Goal: Task Accomplishment & Management: Manage account settings

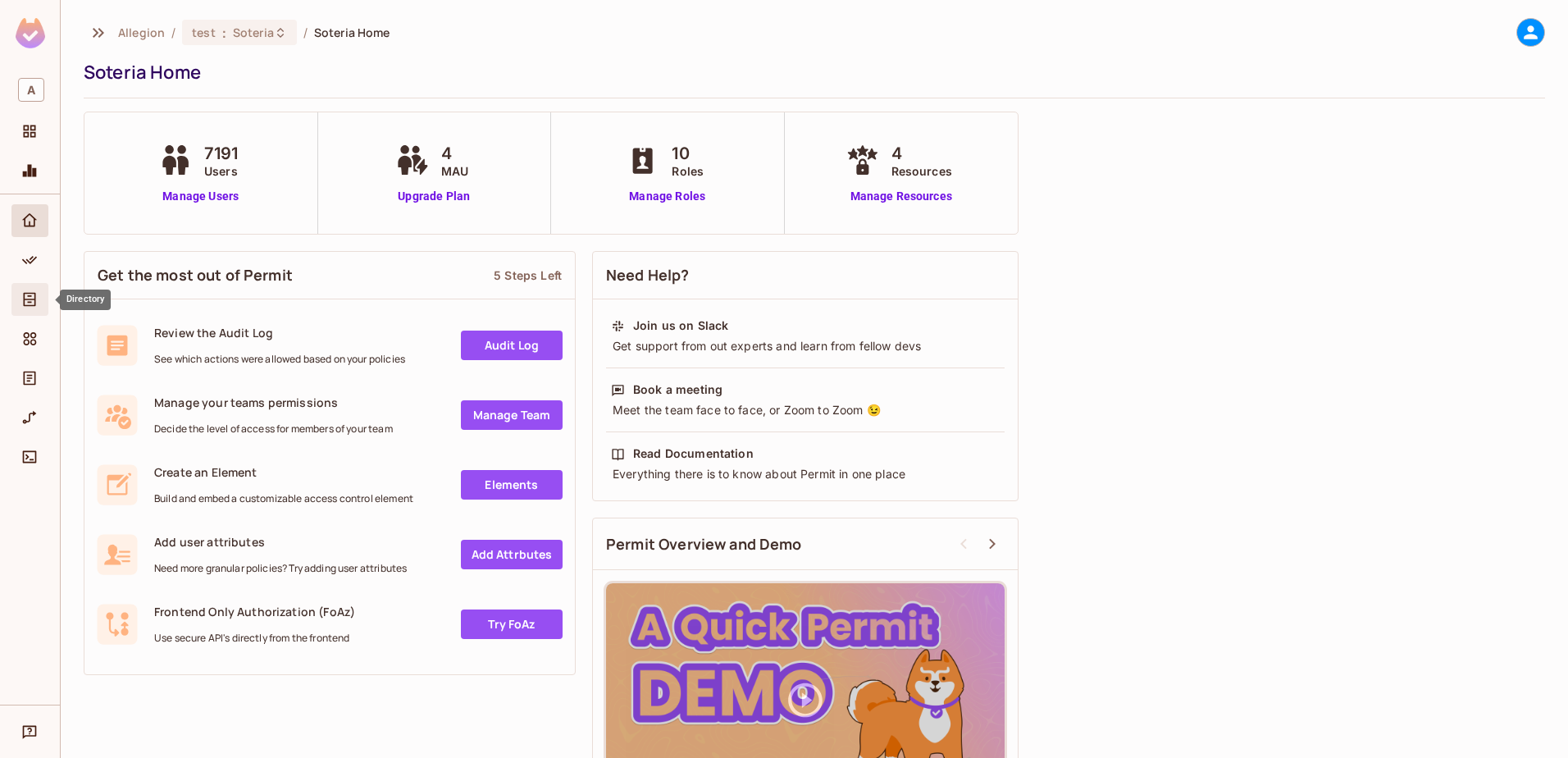
click at [20, 304] on span "Directory" at bounding box center [29, 299] width 20 height 20
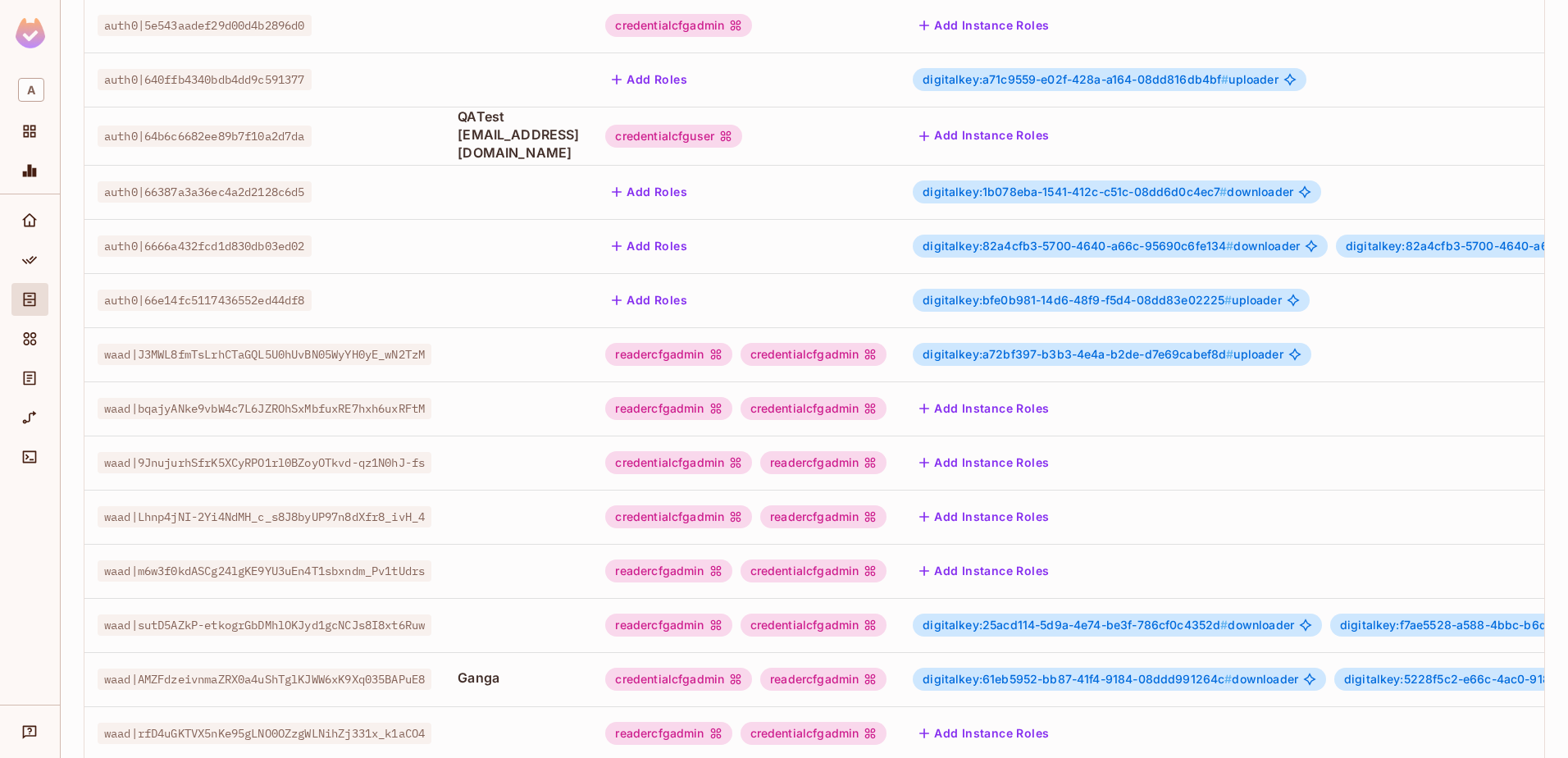
scroll to position [400, 0]
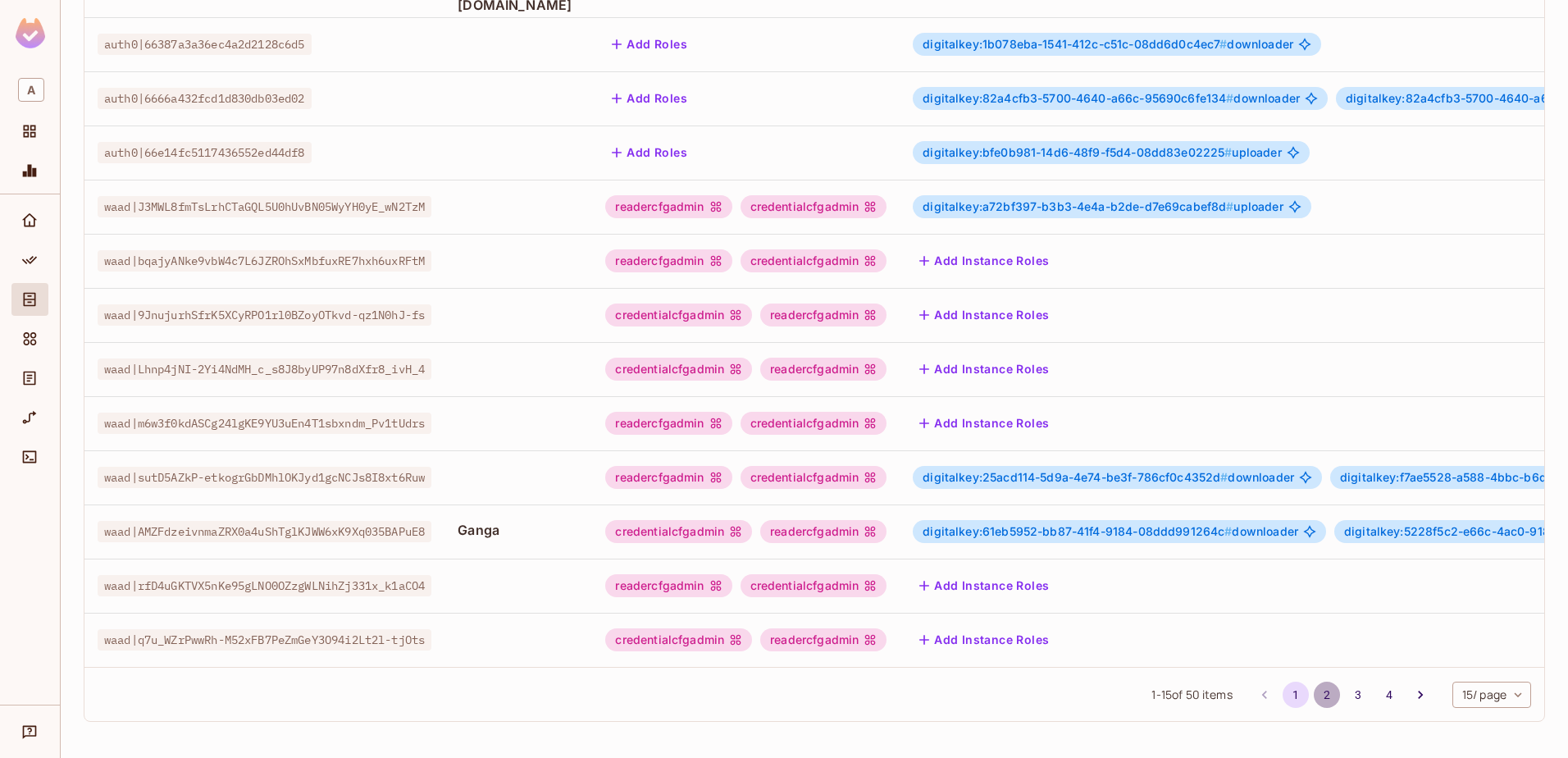
click at [1315, 689] on button "2" at bounding box center [1328, 694] width 26 height 26
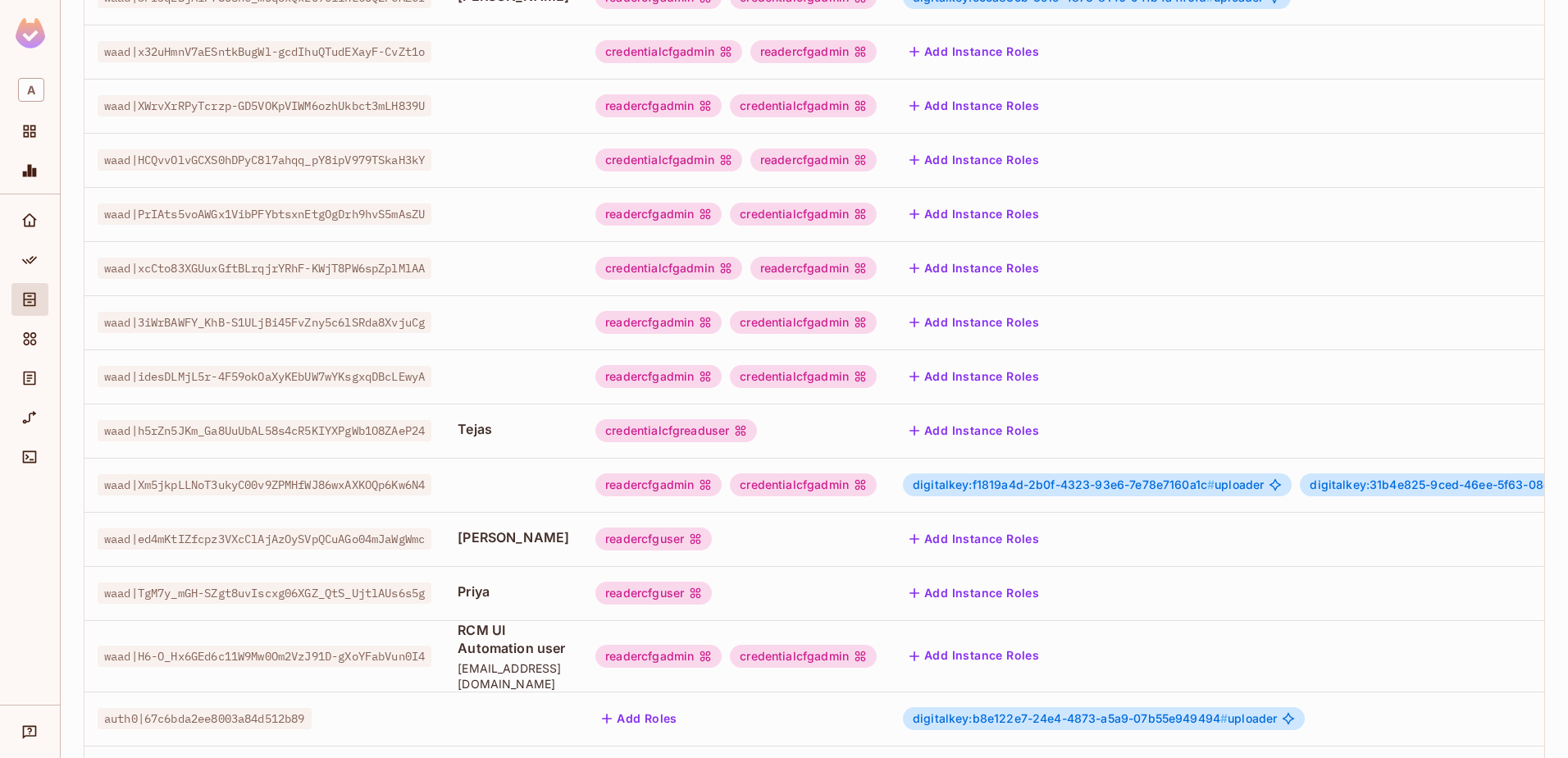
scroll to position [410, 0]
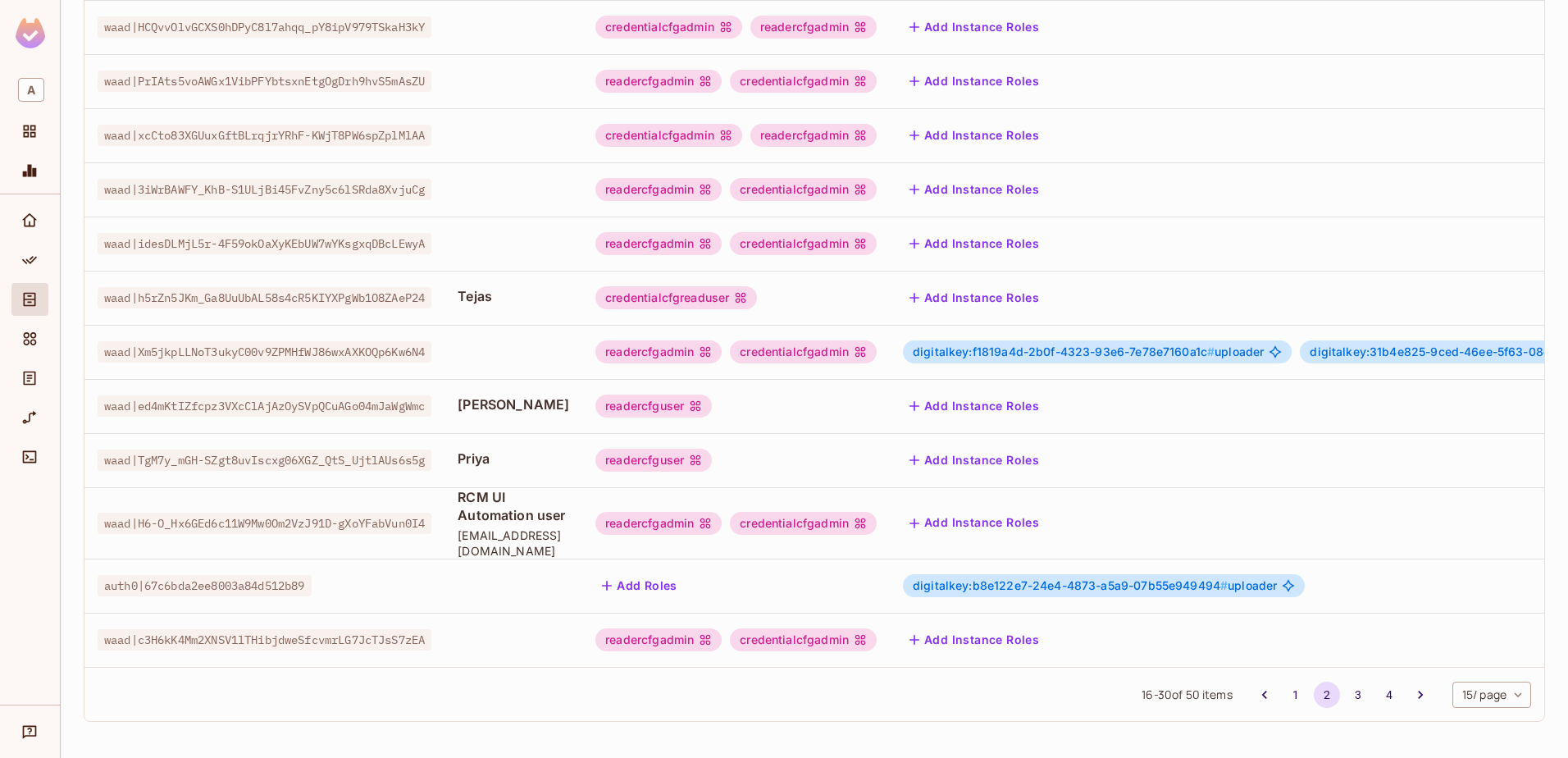
click at [712, 300] on div "credentialcfgreaduser" at bounding box center [676, 297] width 162 height 23
click at [713, 295] on div "credentialcfgreaduser" at bounding box center [676, 297] width 162 height 23
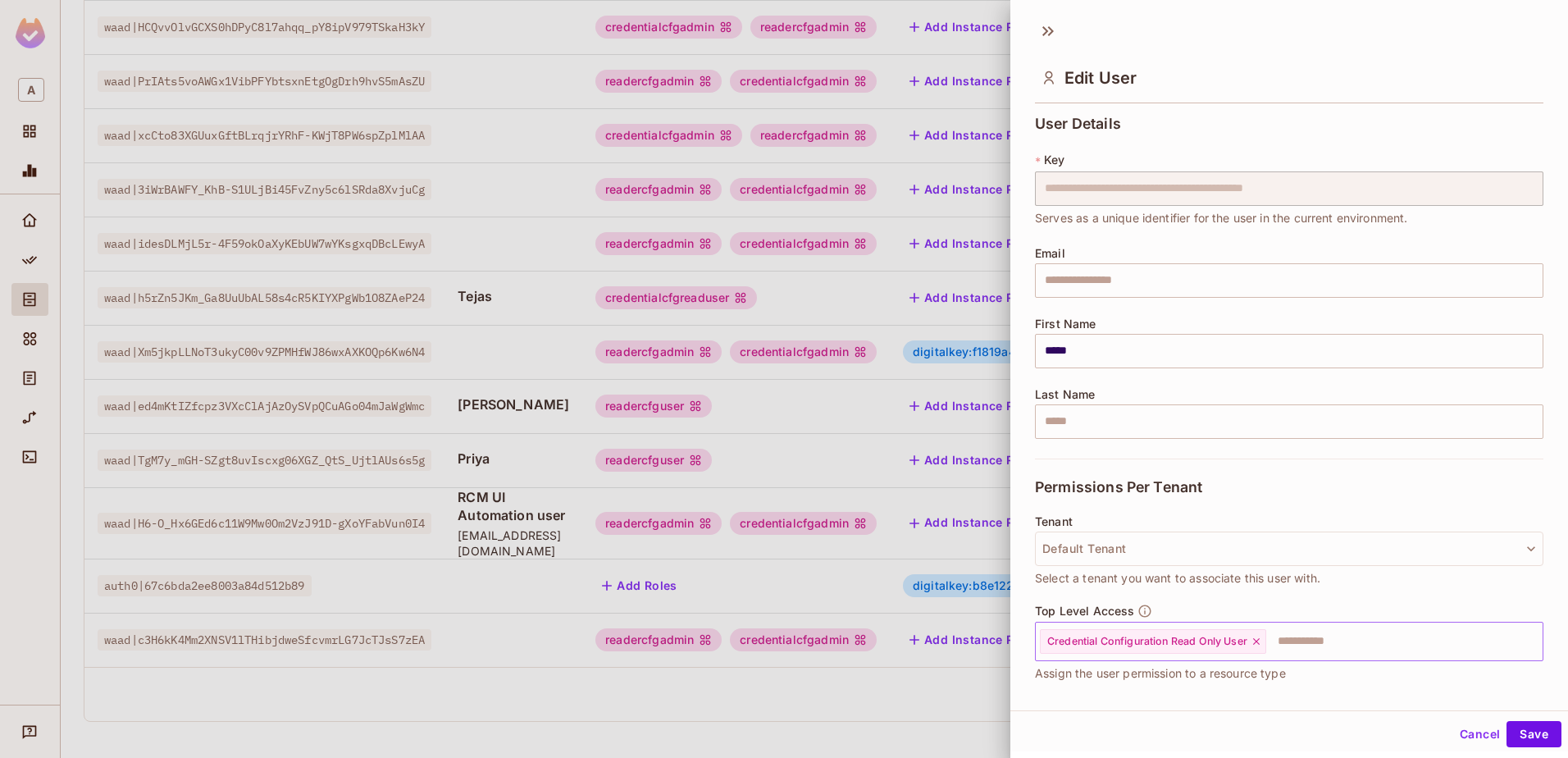
click at [1260, 642] on icon at bounding box center [1257, 641] width 7 height 7
click at [1143, 646] on input "text" at bounding box center [1275, 641] width 473 height 33
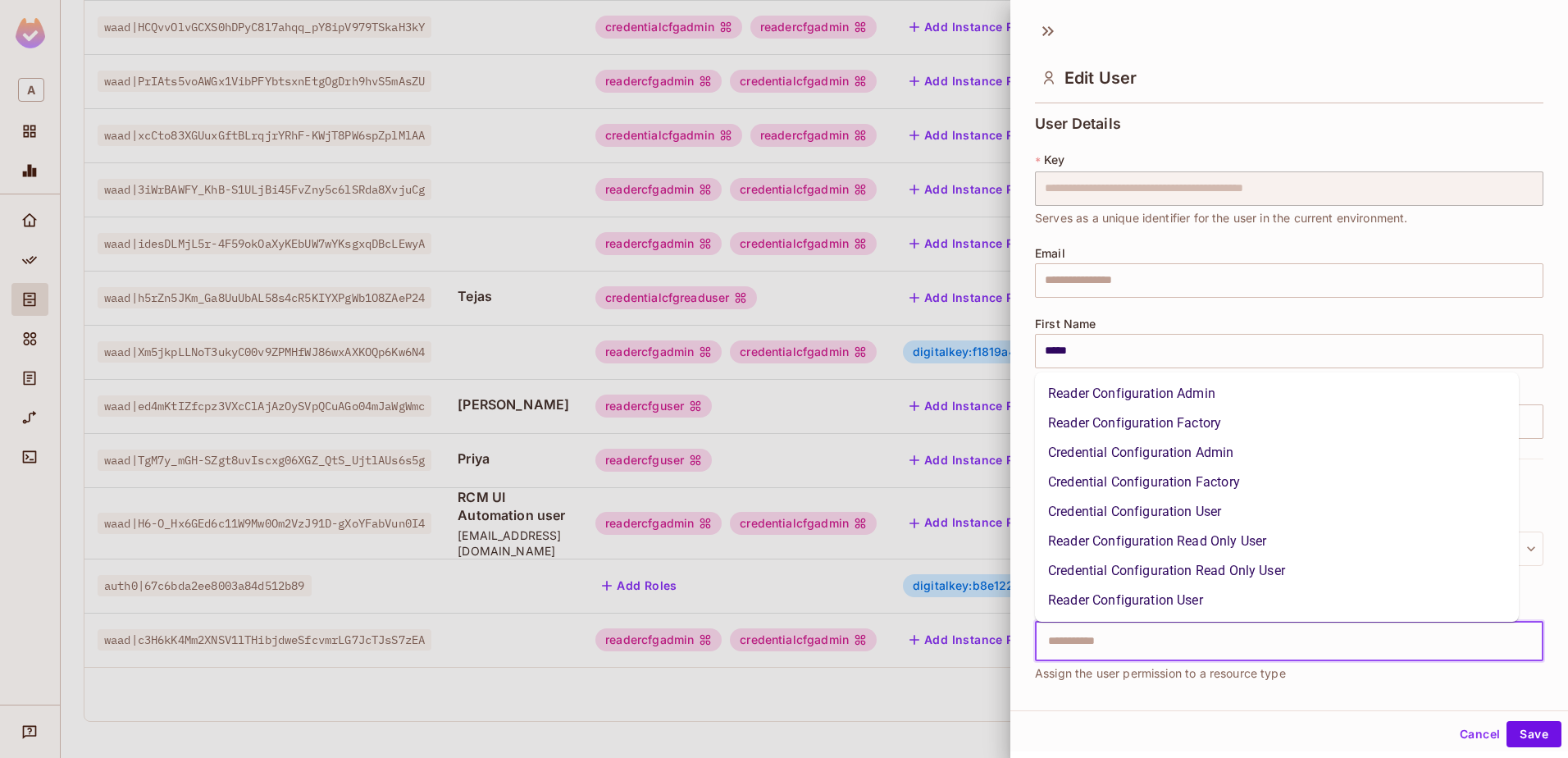
click at [1203, 403] on li "Reader Configuration Admin" at bounding box center [1277, 393] width 484 height 30
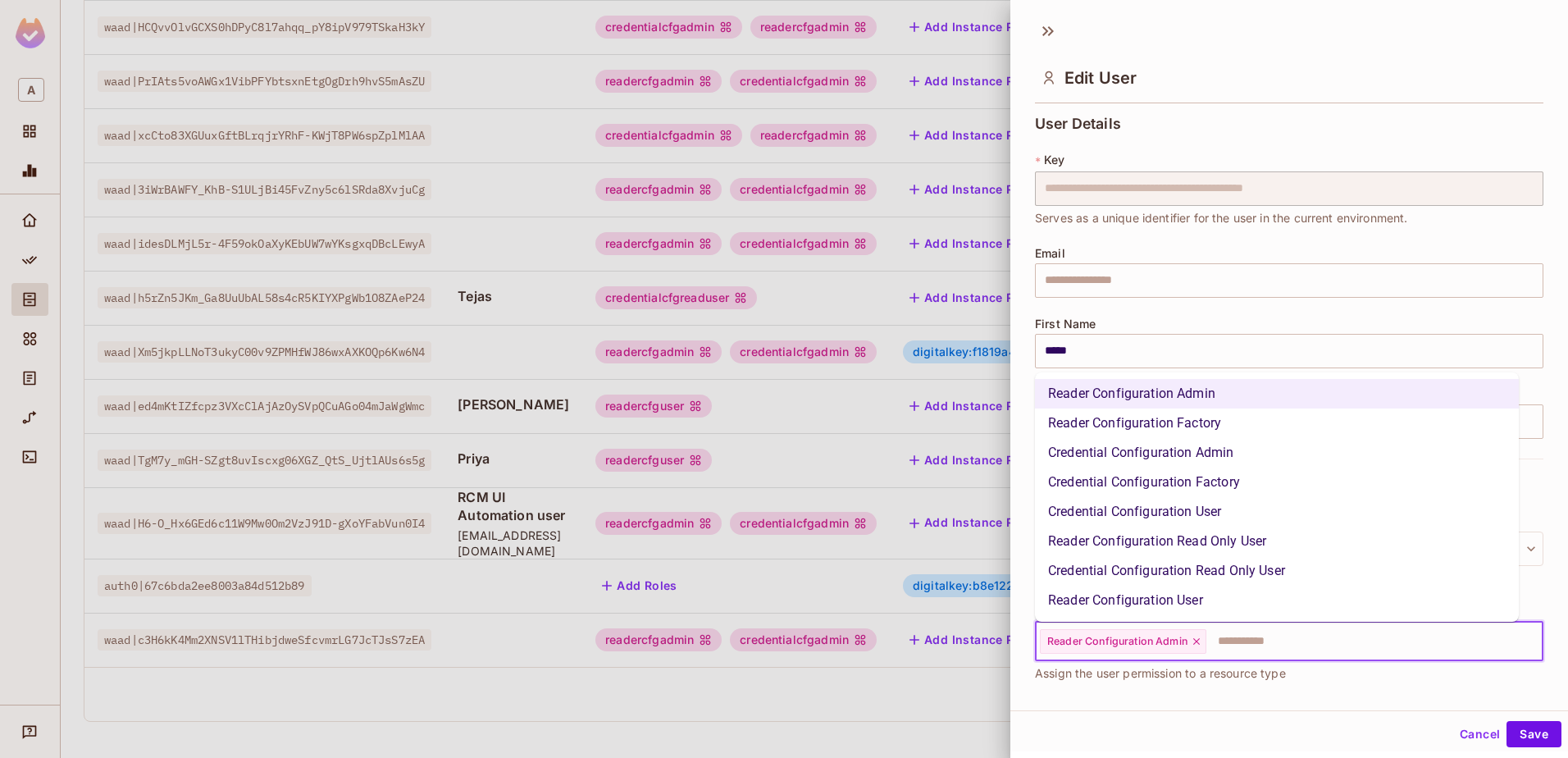
click at [1243, 651] on input "text" at bounding box center [1359, 641] width 304 height 33
click at [1208, 448] on li "Credential Configuration Admin" at bounding box center [1277, 453] width 484 height 30
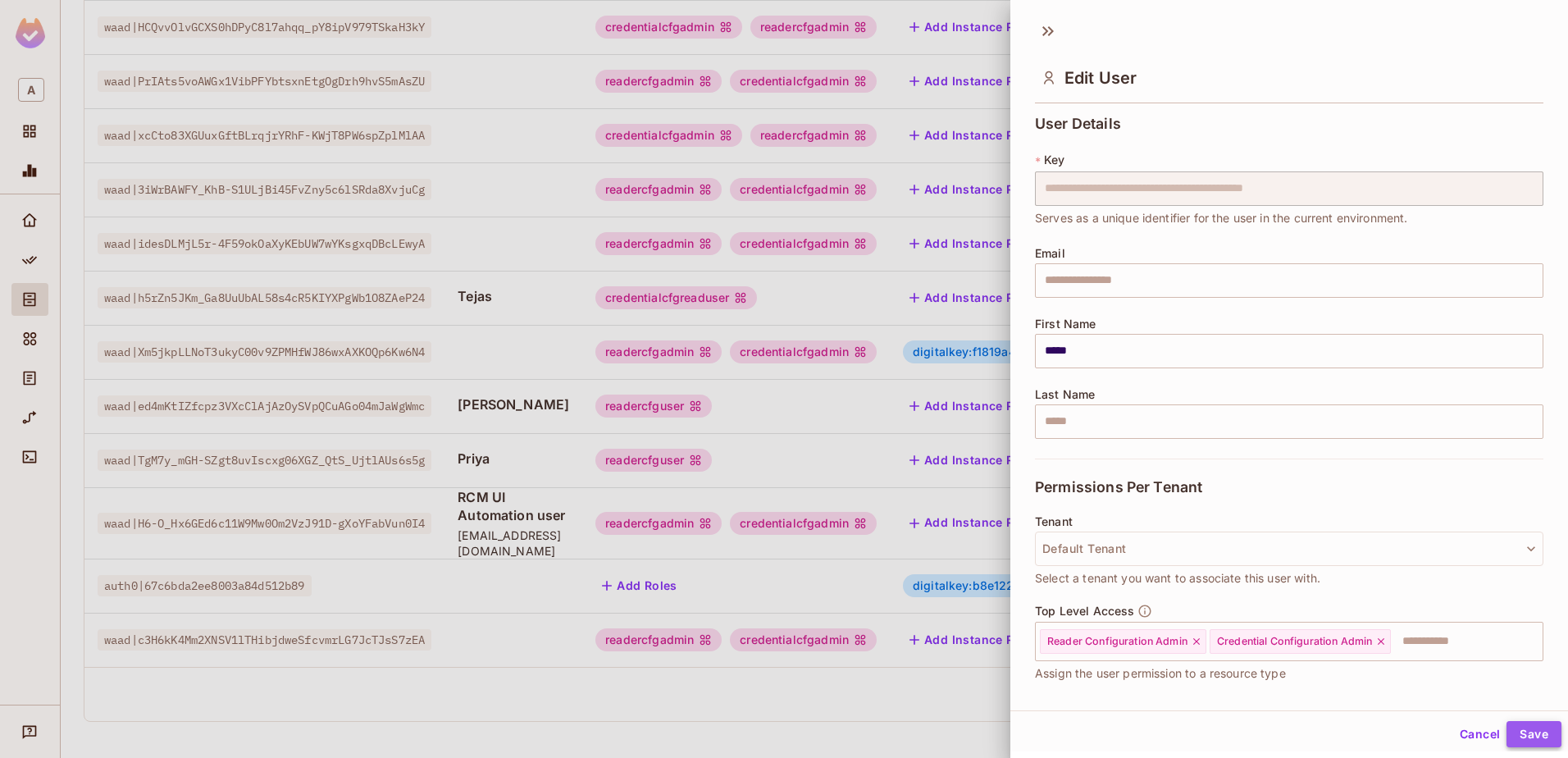
click at [1530, 737] on button "Save" at bounding box center [1534, 734] width 55 height 26
